Goal: Information Seeking & Learning: Learn about a topic

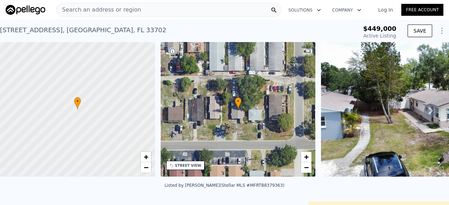
click at [425, 109] on icon at bounding box center [431, 111] width 14 height 14
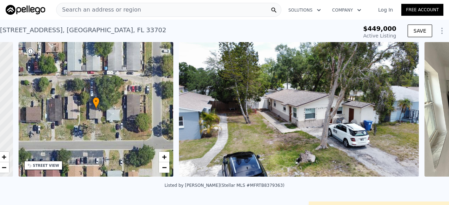
scroll to position [0, 163]
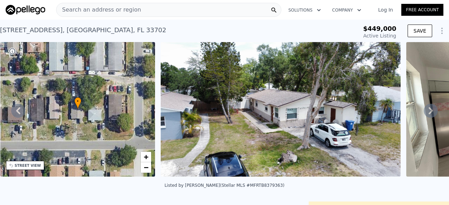
click at [430, 114] on icon at bounding box center [431, 111] width 14 height 14
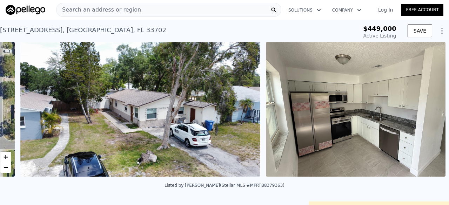
scroll to position [0, 321]
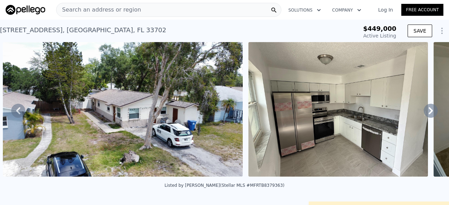
click at [429, 113] on icon at bounding box center [431, 110] width 4 height 7
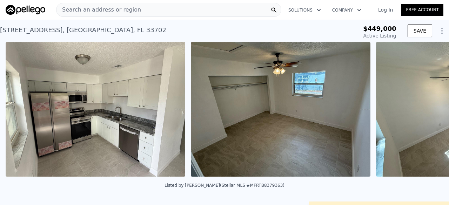
scroll to position [0, 567]
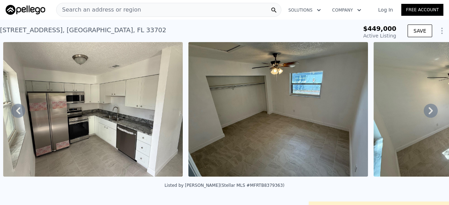
click at [429, 113] on icon at bounding box center [431, 110] width 4 height 7
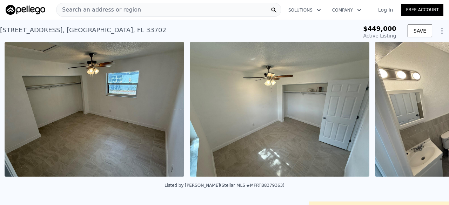
scroll to position [0, 752]
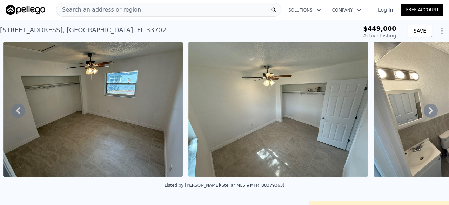
click at [429, 113] on icon at bounding box center [431, 110] width 4 height 7
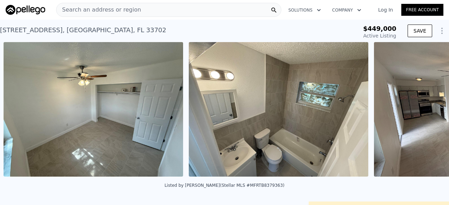
scroll to position [0, 937]
click at [429, 113] on icon at bounding box center [431, 110] width 4 height 7
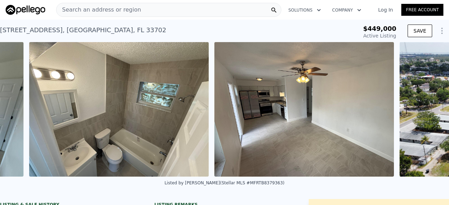
scroll to position [0, 1123]
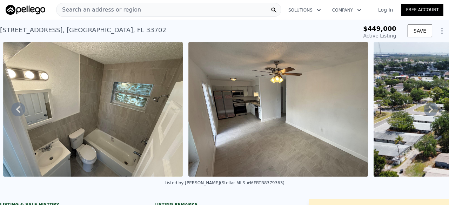
click at [429, 113] on icon at bounding box center [431, 109] width 4 height 7
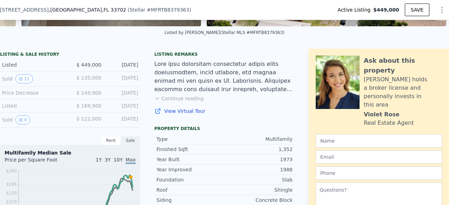
scroll to position [151, 0]
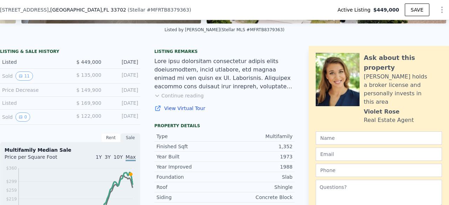
drag, startPoint x: 115, startPoint y: 50, endPoint x: 104, endPoint y: 38, distance: 16.4
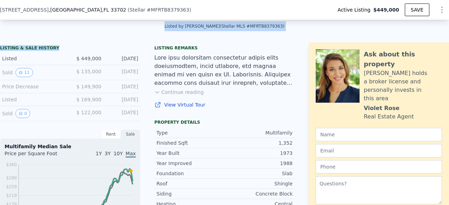
scroll to position [164, 0]
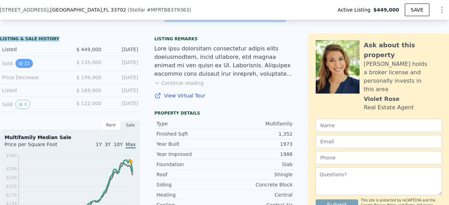
click at [20, 66] on icon "View historical data" at bounding box center [21, 63] width 4 height 4
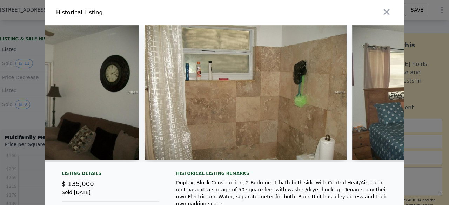
scroll to position [0, 758]
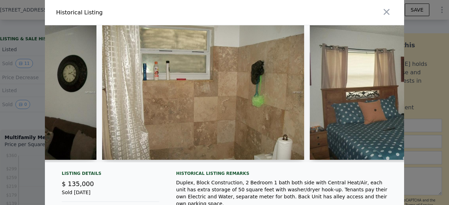
click at [202, 112] on img at bounding box center [203, 92] width 203 height 135
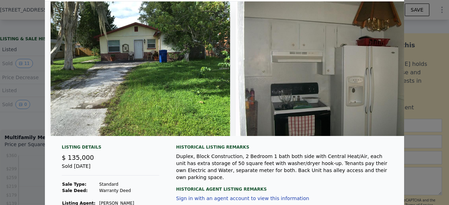
scroll to position [0, 0]
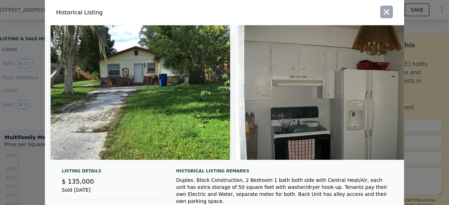
click at [385, 10] on icon "button" at bounding box center [387, 12] width 10 height 10
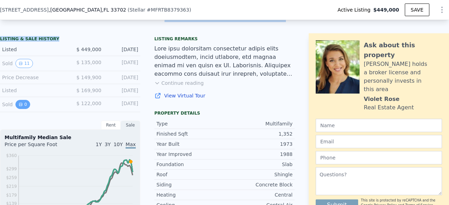
click at [22, 109] on button "0" at bounding box center [22, 104] width 15 height 9
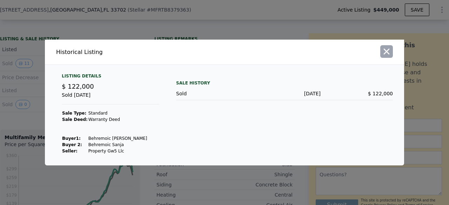
click at [386, 49] on icon "button" at bounding box center [387, 52] width 10 height 10
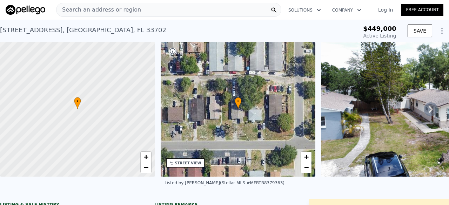
click at [424, 107] on icon at bounding box center [431, 110] width 14 height 14
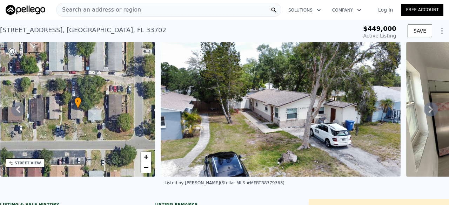
click at [424, 107] on icon at bounding box center [431, 110] width 14 height 14
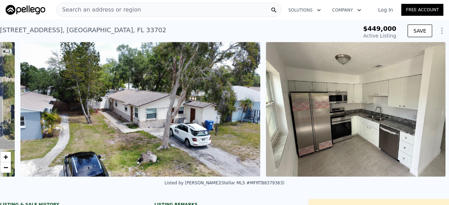
scroll to position [0, 321]
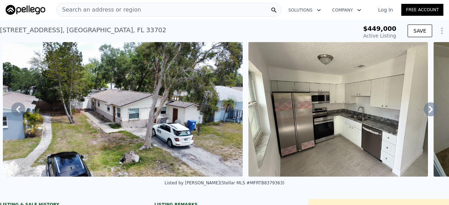
click at [424, 107] on icon at bounding box center [431, 110] width 14 height 14
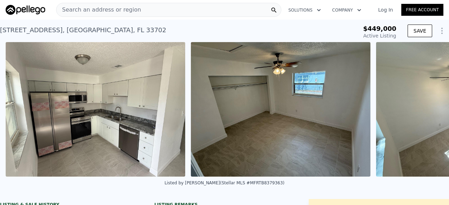
scroll to position [0, 567]
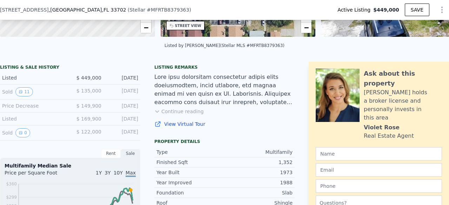
scroll to position [138, 0]
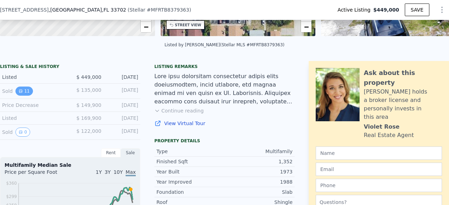
click at [26, 94] on button "11" at bounding box center [23, 91] width 17 height 9
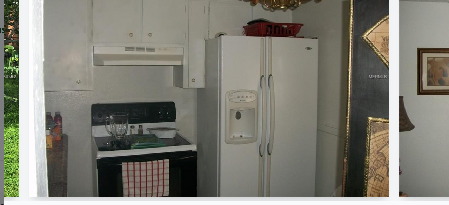
scroll to position [0, 178]
